Goal: Navigation & Orientation: Find specific page/section

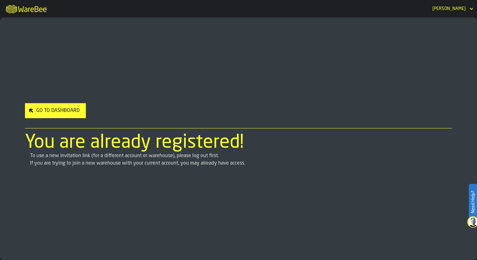
click at [37, 112] on div "Go to Dashboard" at bounding box center [58, 110] width 48 height 7
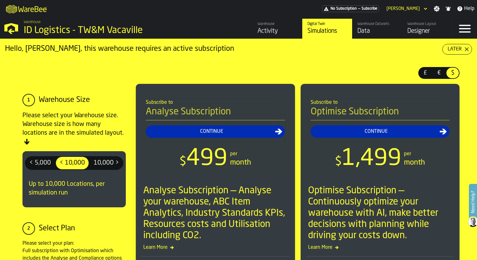
click at [386, 27] on div "Data" at bounding box center [377, 31] width 40 height 9
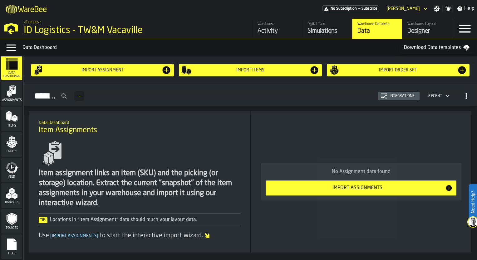
scroll to position [4, 0]
click at [10, 251] on span "Files" at bounding box center [11, 252] width 21 height 3
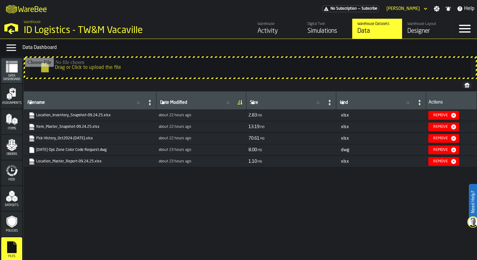
click at [10, 70] on icon "menu Data Dashboard" at bounding box center [13, 68] width 8 height 8
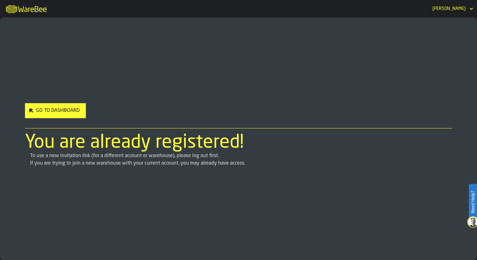
click at [52, 105] on button "Go to Dashboard" at bounding box center [55, 110] width 61 height 15
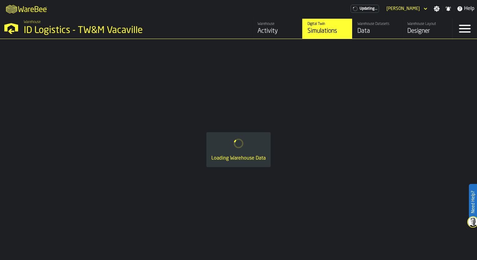
click at [425, 10] on icon "header" at bounding box center [425, 8] width 6 height 7
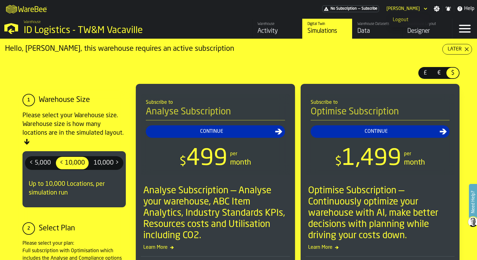
drag, startPoint x: 414, startPoint y: 8, endPoint x: 269, endPoint y: 3, distance: 144.9
click at [269, 3] on div "M A K I N G W A R E H O U S E S M O R E EF F I C I E N T No Subscription — Subs…" at bounding box center [238, 8] width 477 height 17
